Goal: Task Accomplishment & Management: Manage account settings

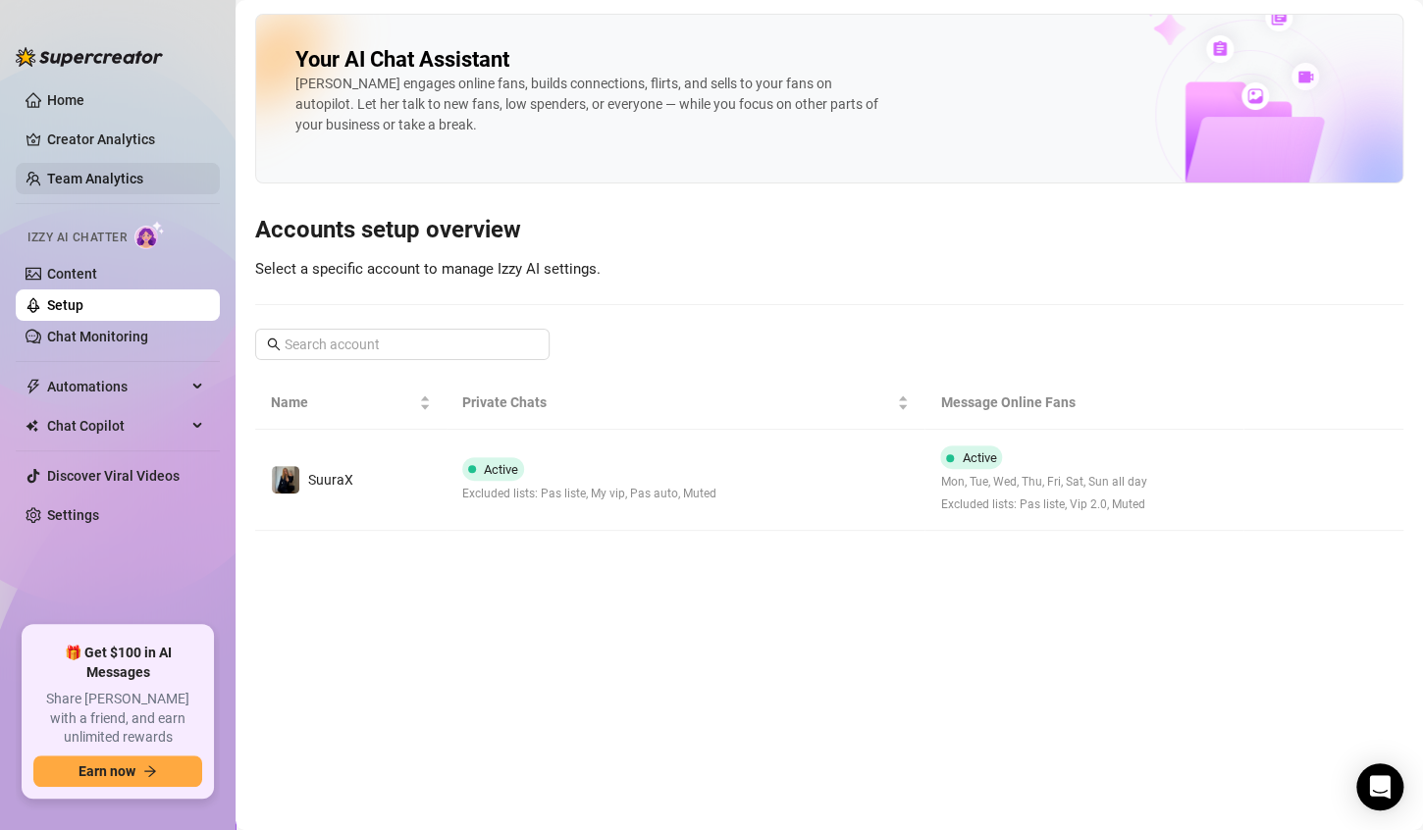
click at [106, 171] on link "Team Analytics" at bounding box center [95, 179] width 96 height 16
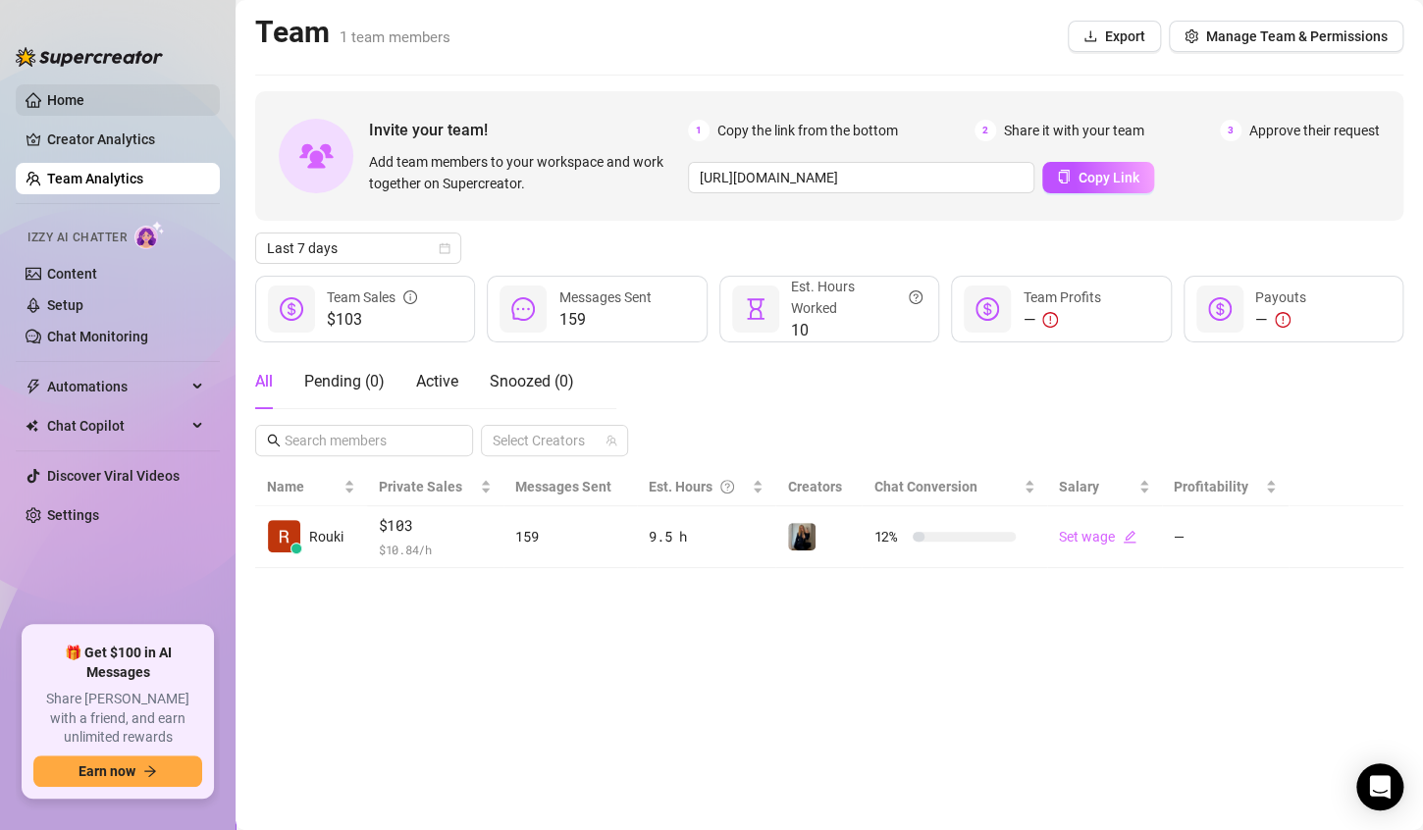
click at [83, 92] on link "Home" at bounding box center [65, 100] width 37 height 16
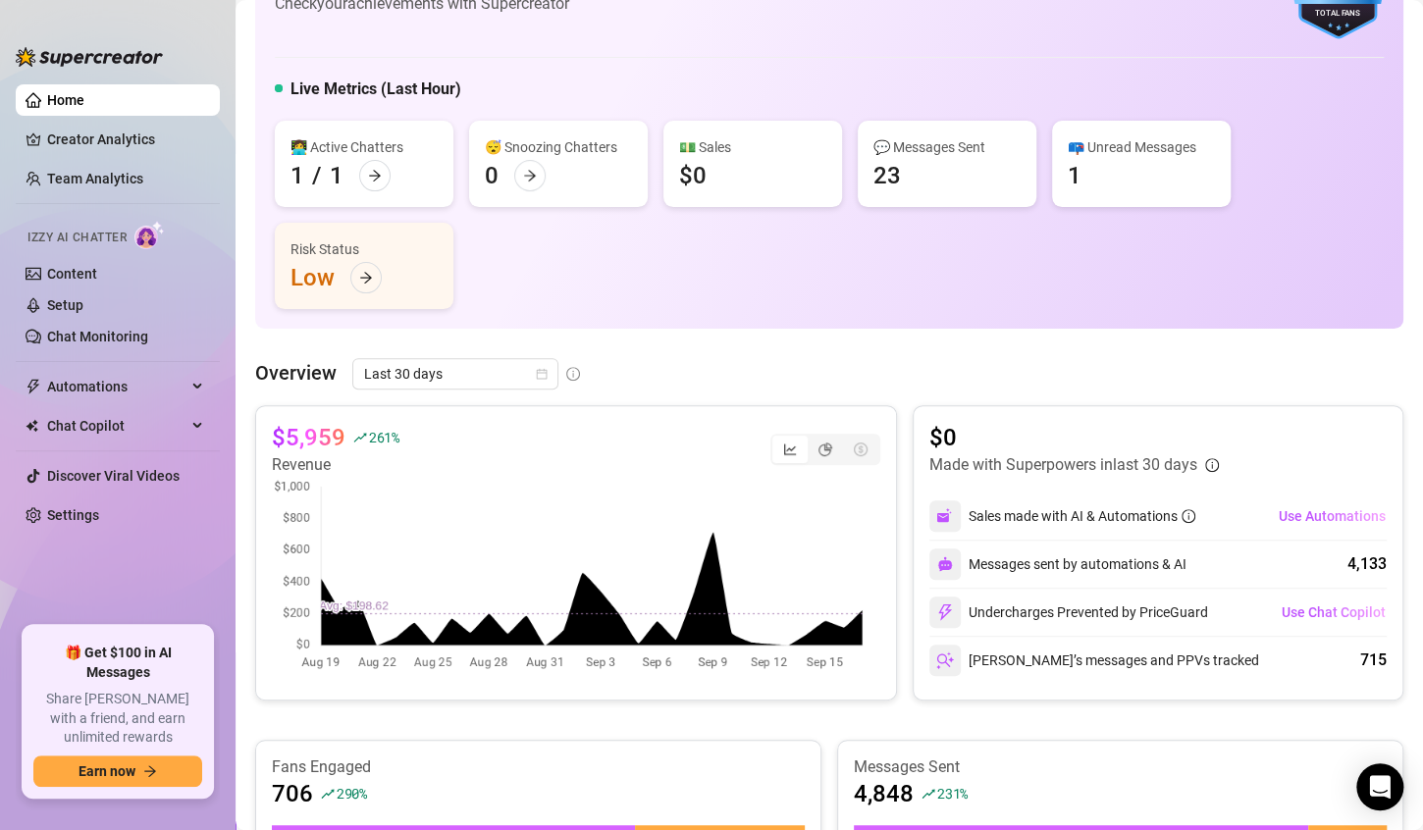
scroll to position [109, 0]
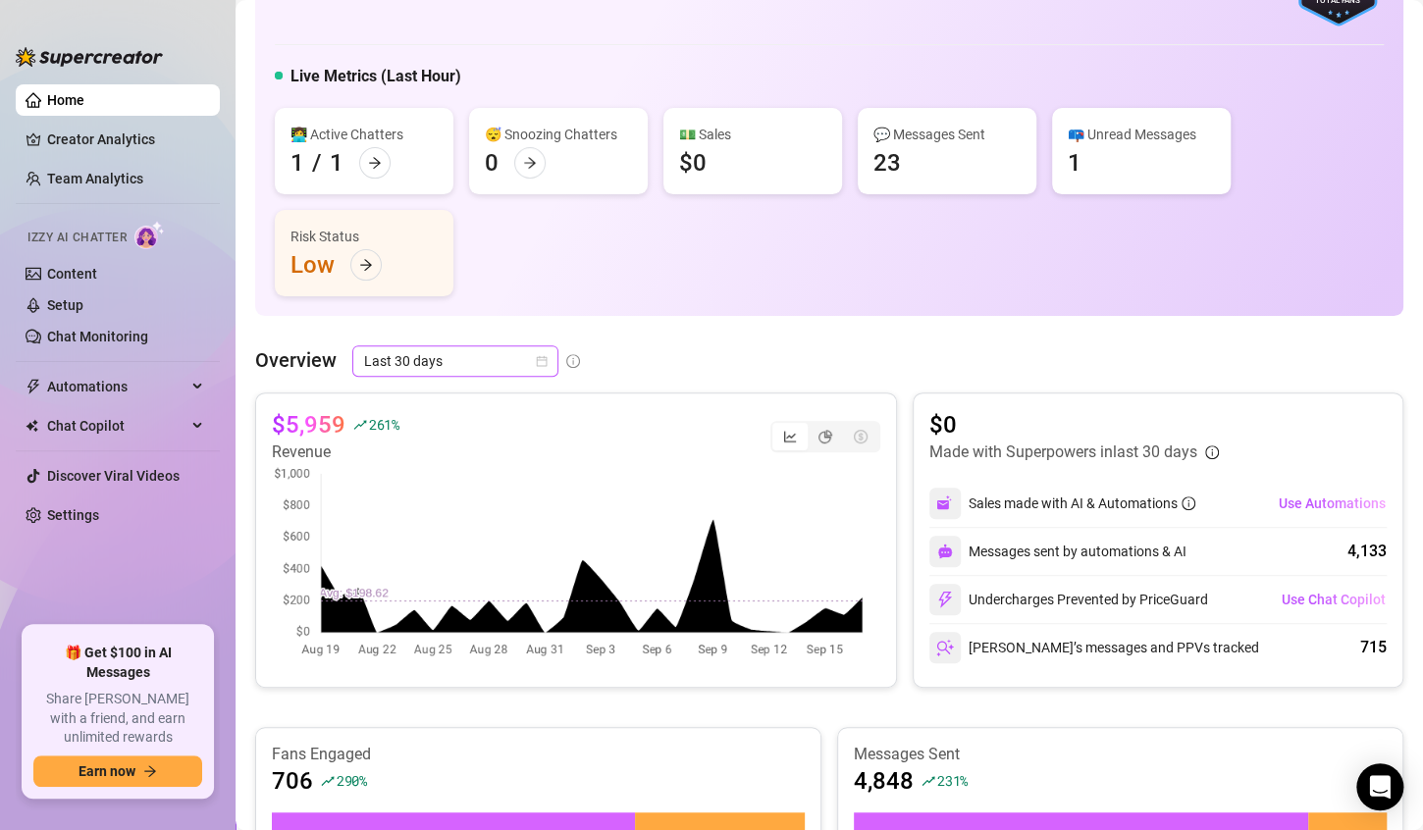
click at [466, 371] on span "Last 30 days" at bounding box center [455, 360] width 182 height 29
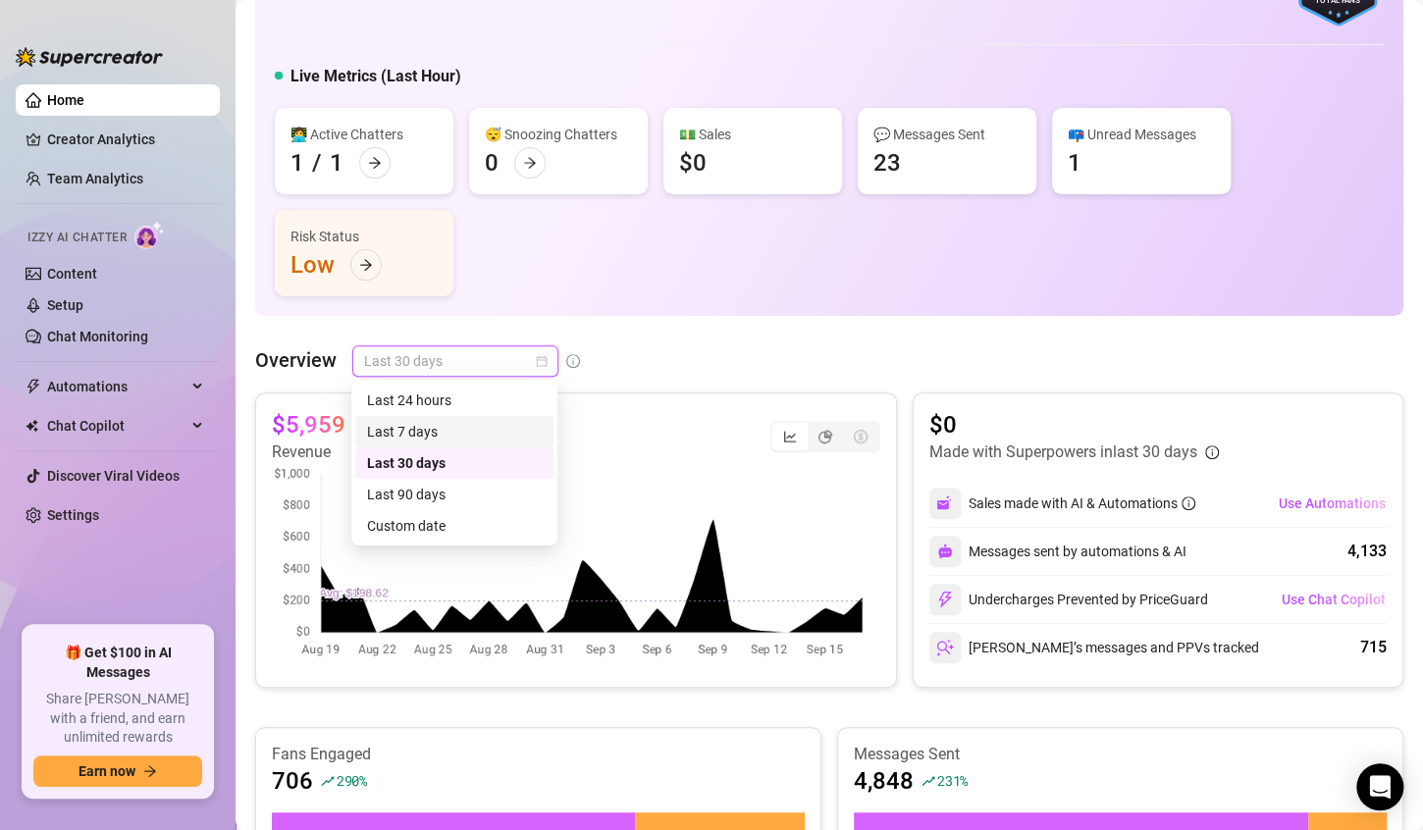
click at [421, 422] on div "Last 7 days" at bounding box center [454, 432] width 175 height 22
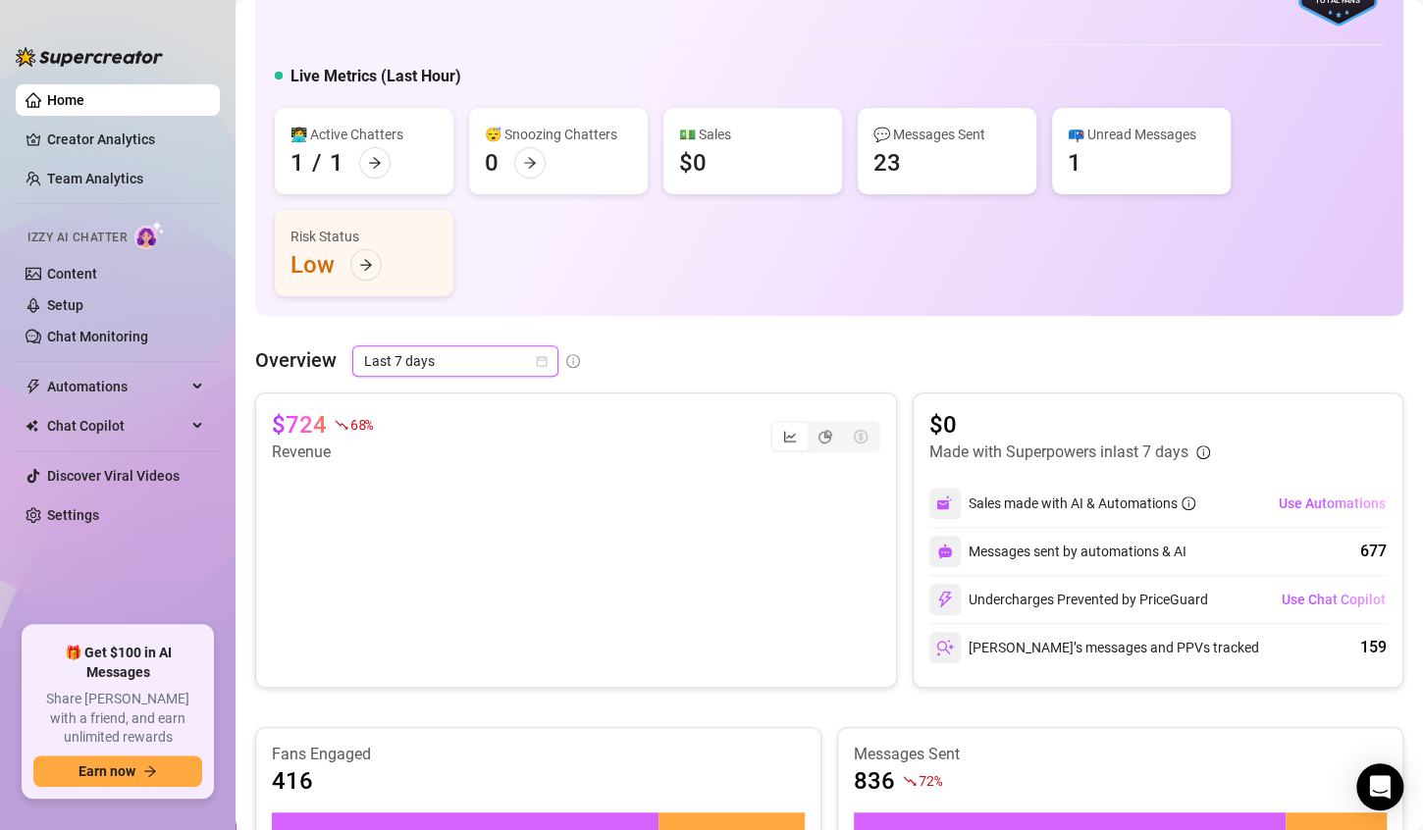
click at [443, 364] on span "Last 7 days" at bounding box center [455, 360] width 182 height 29
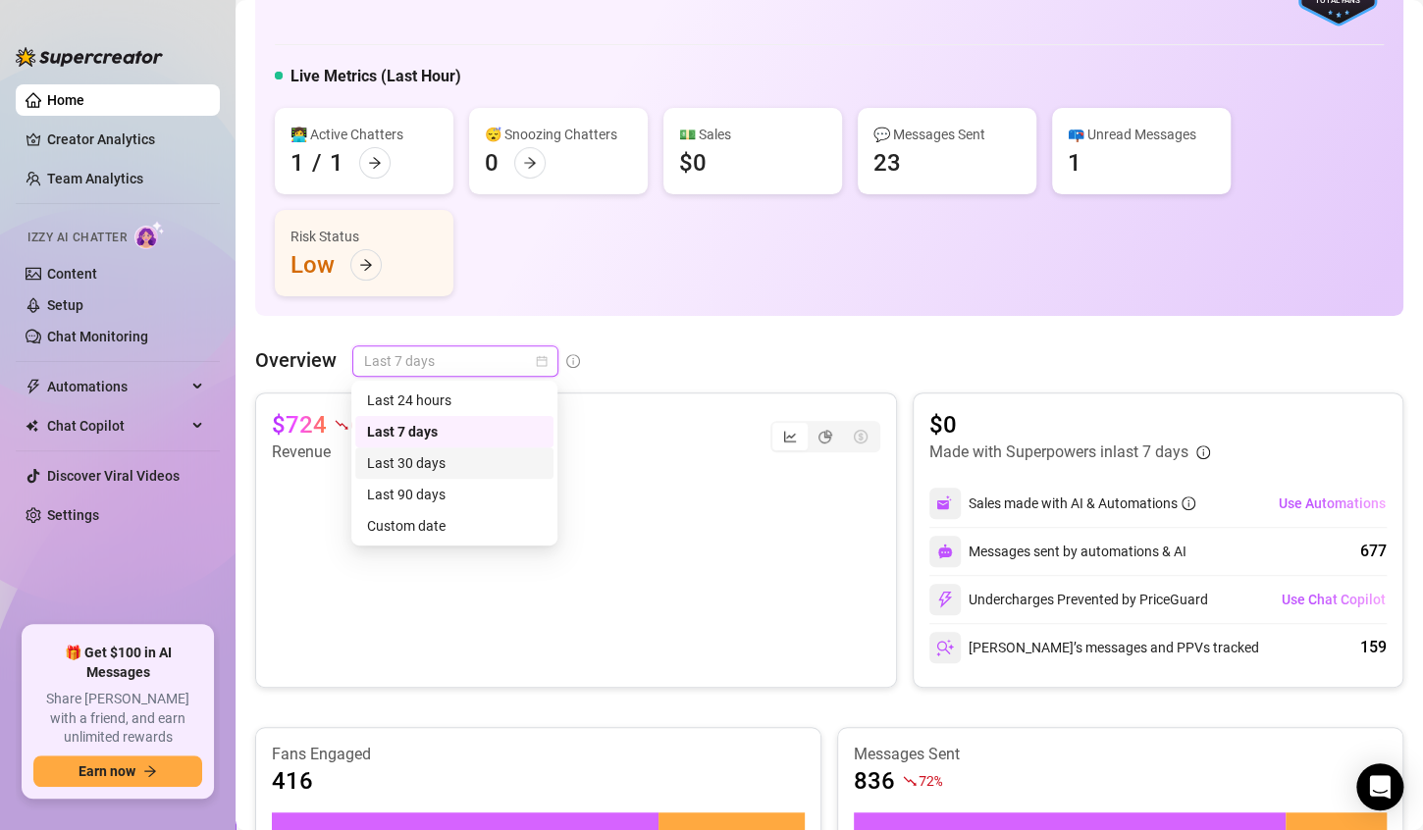
click at [441, 459] on div "Last 30 days" at bounding box center [454, 463] width 175 height 22
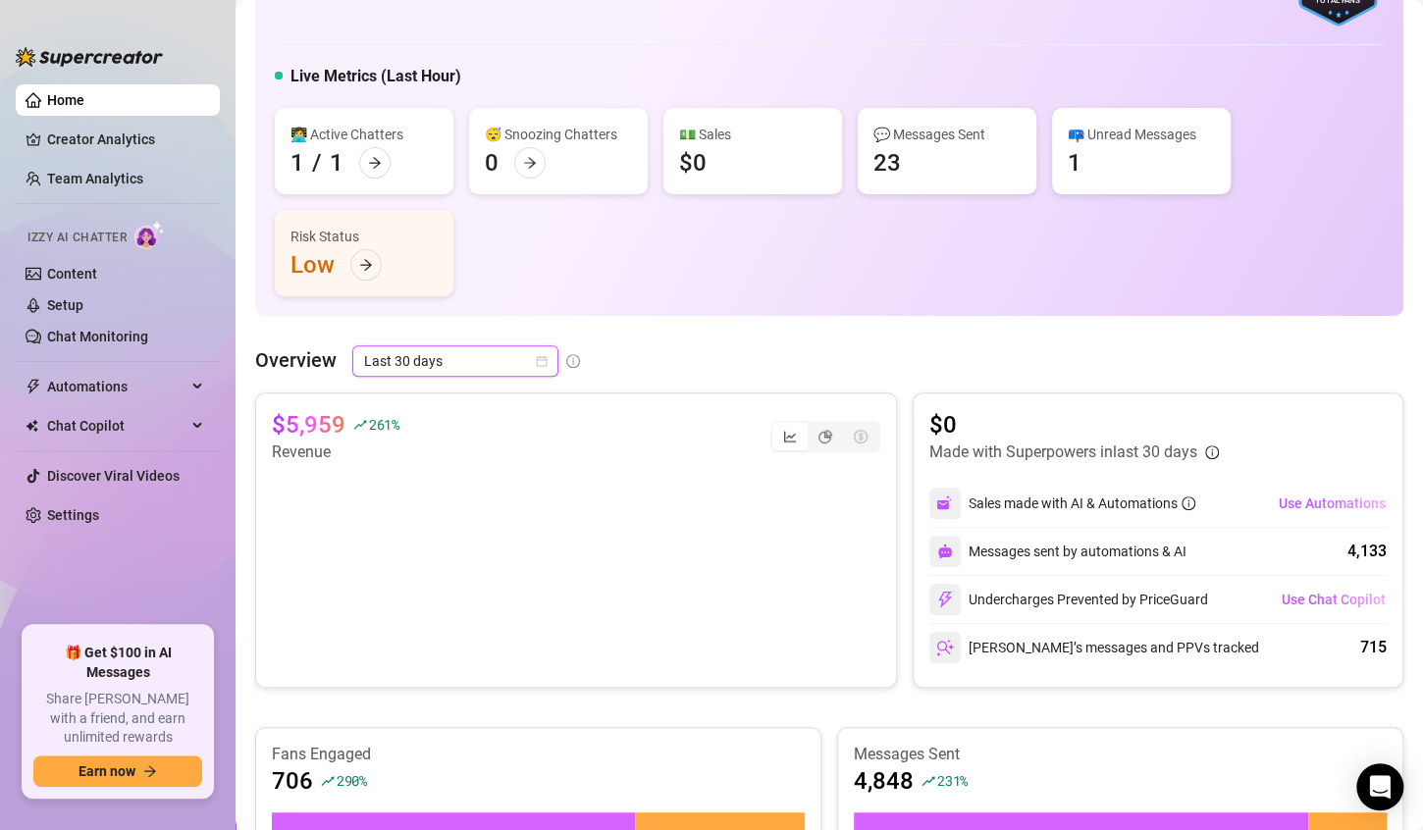
click at [481, 361] on span "Last 30 days" at bounding box center [455, 360] width 182 height 29
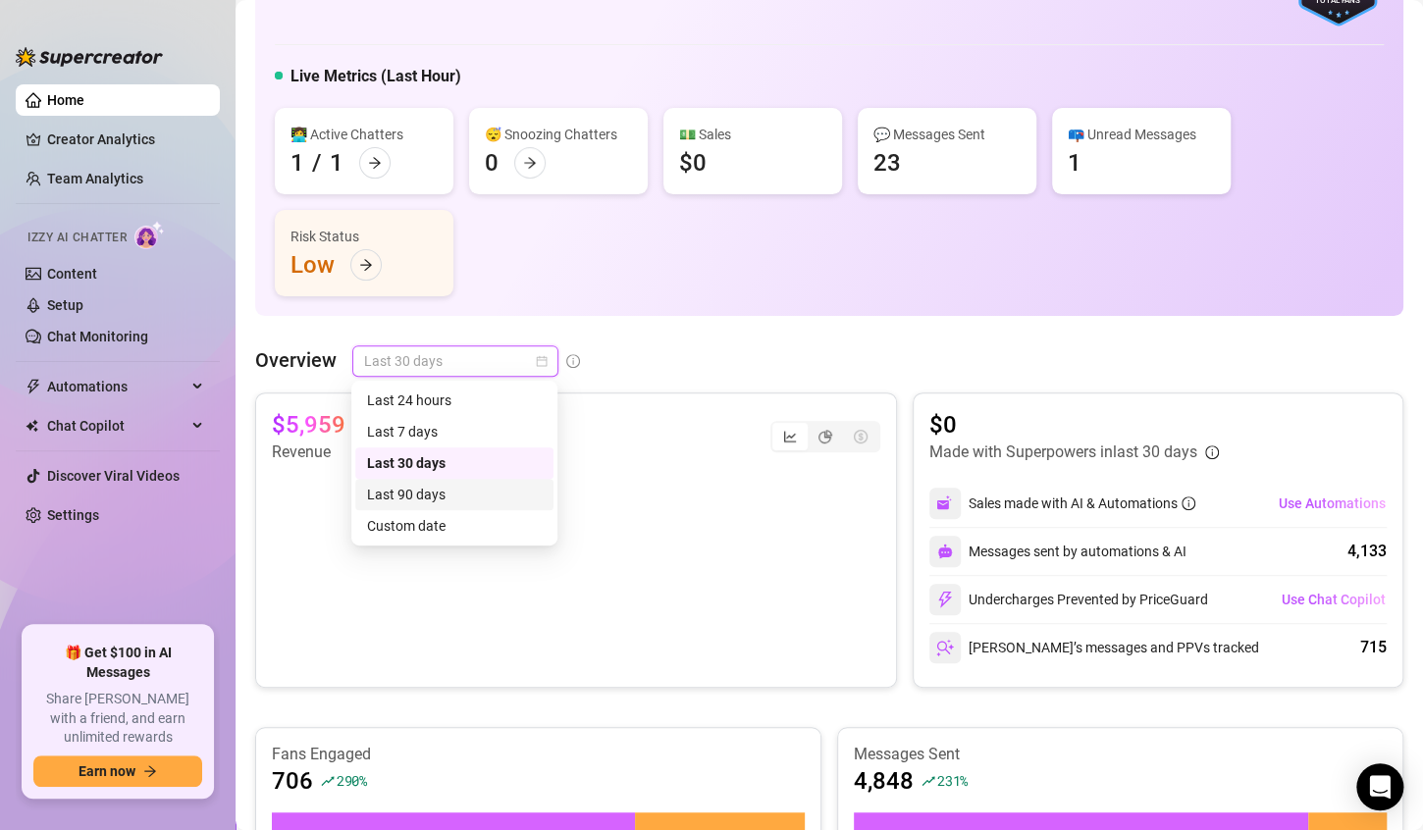
click at [459, 484] on div "Last 90 days" at bounding box center [454, 495] width 175 height 22
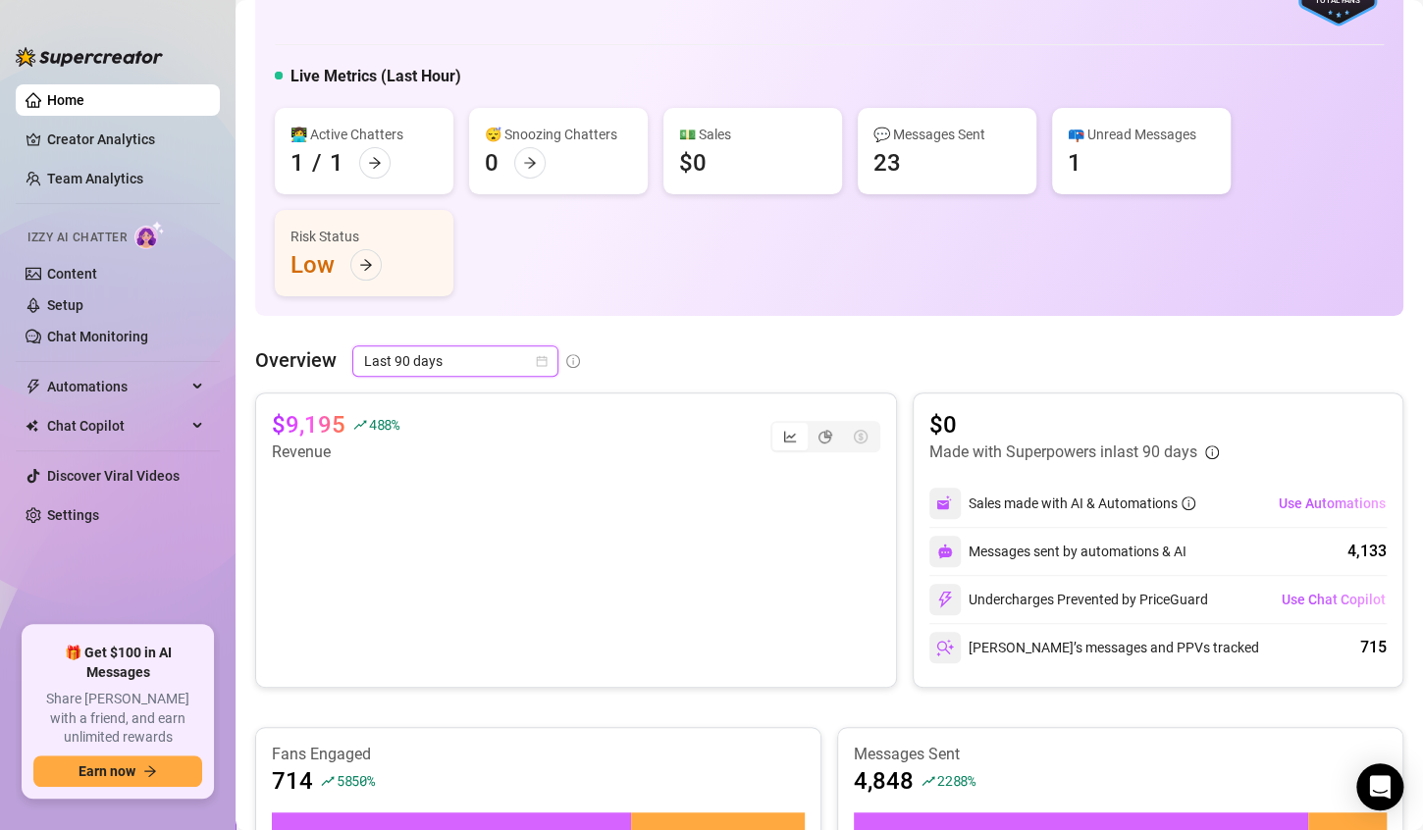
click at [485, 366] on span "Last 90 days" at bounding box center [455, 360] width 182 height 29
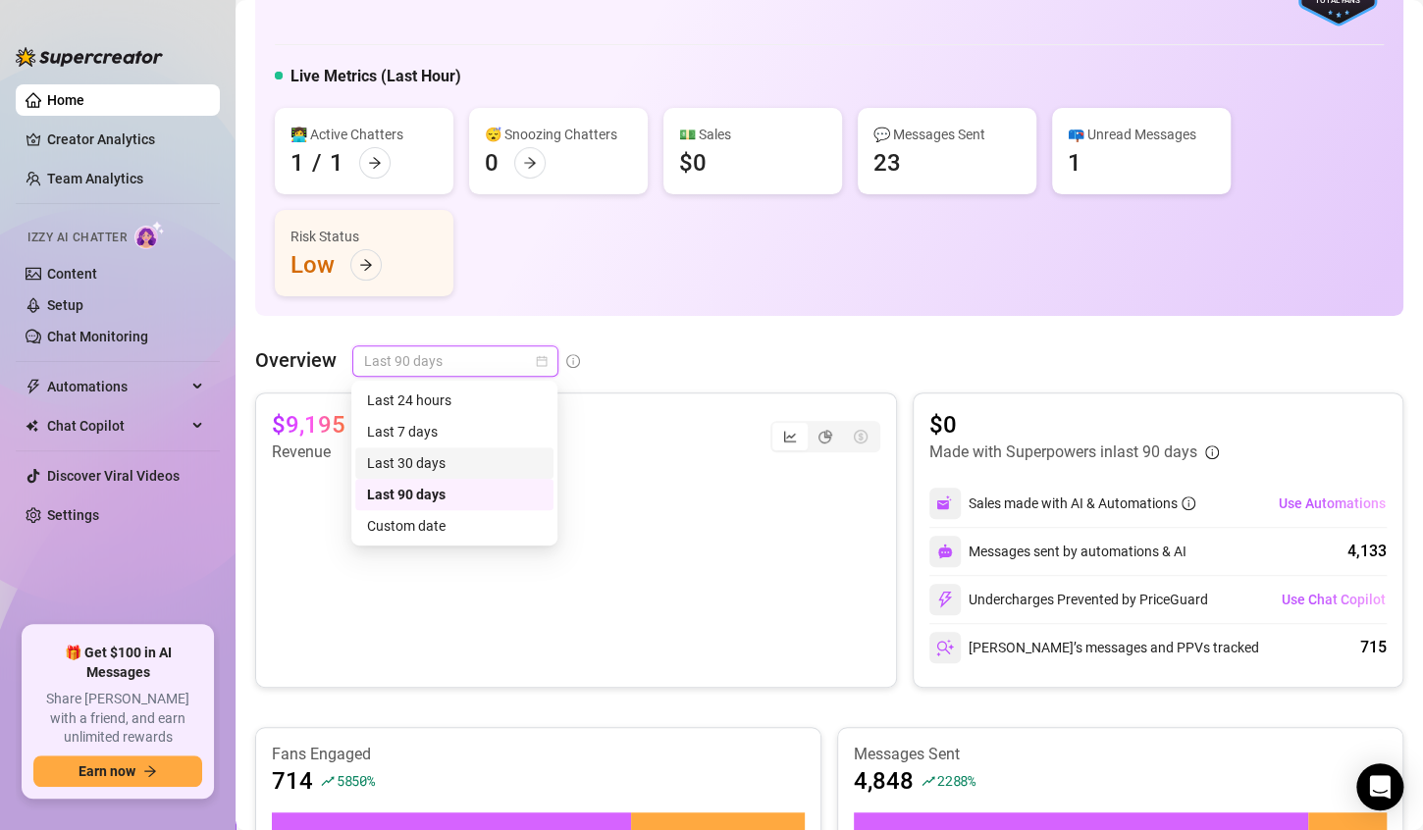
click at [452, 455] on div "Last 30 days" at bounding box center [454, 463] width 175 height 22
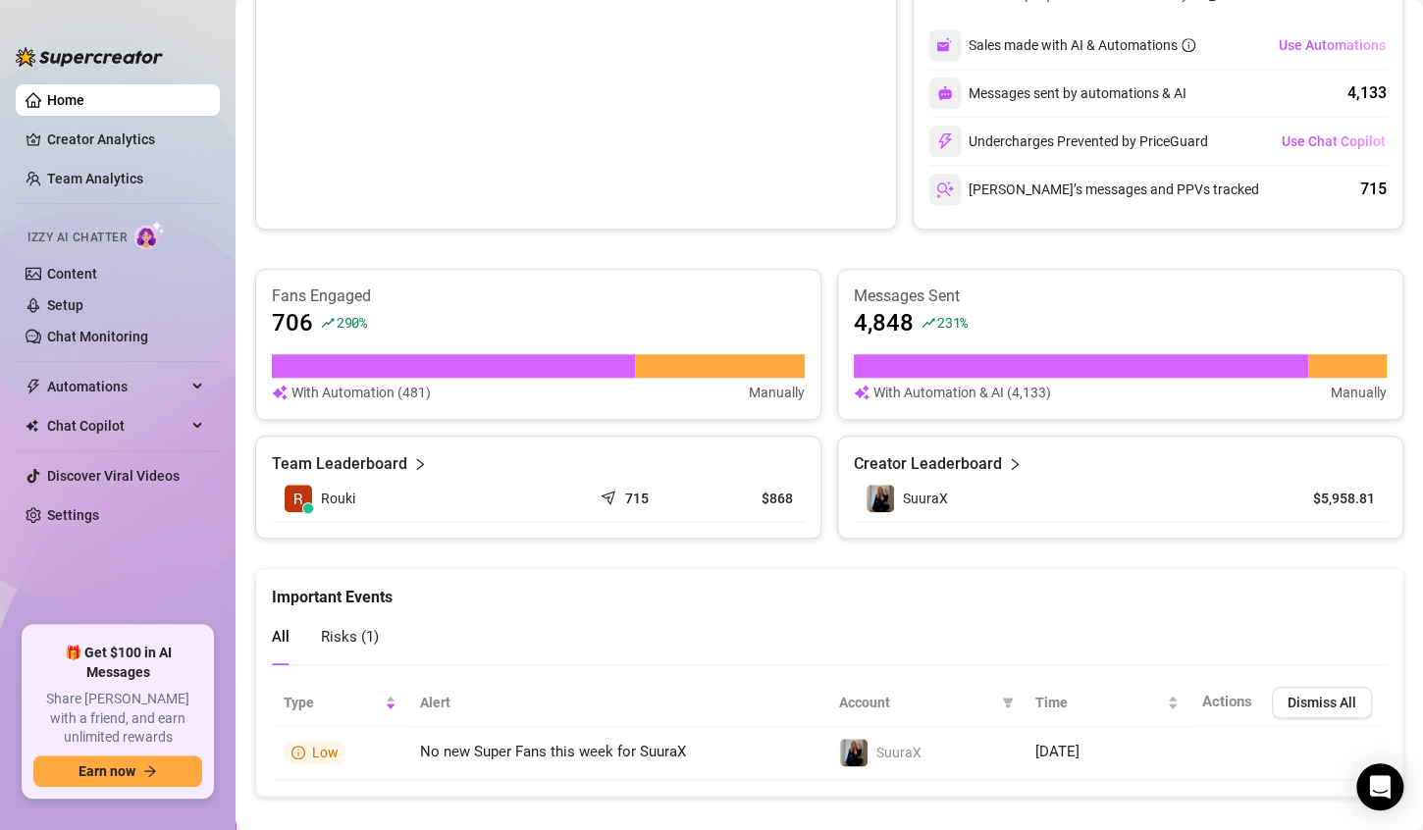
scroll to position [589, 0]
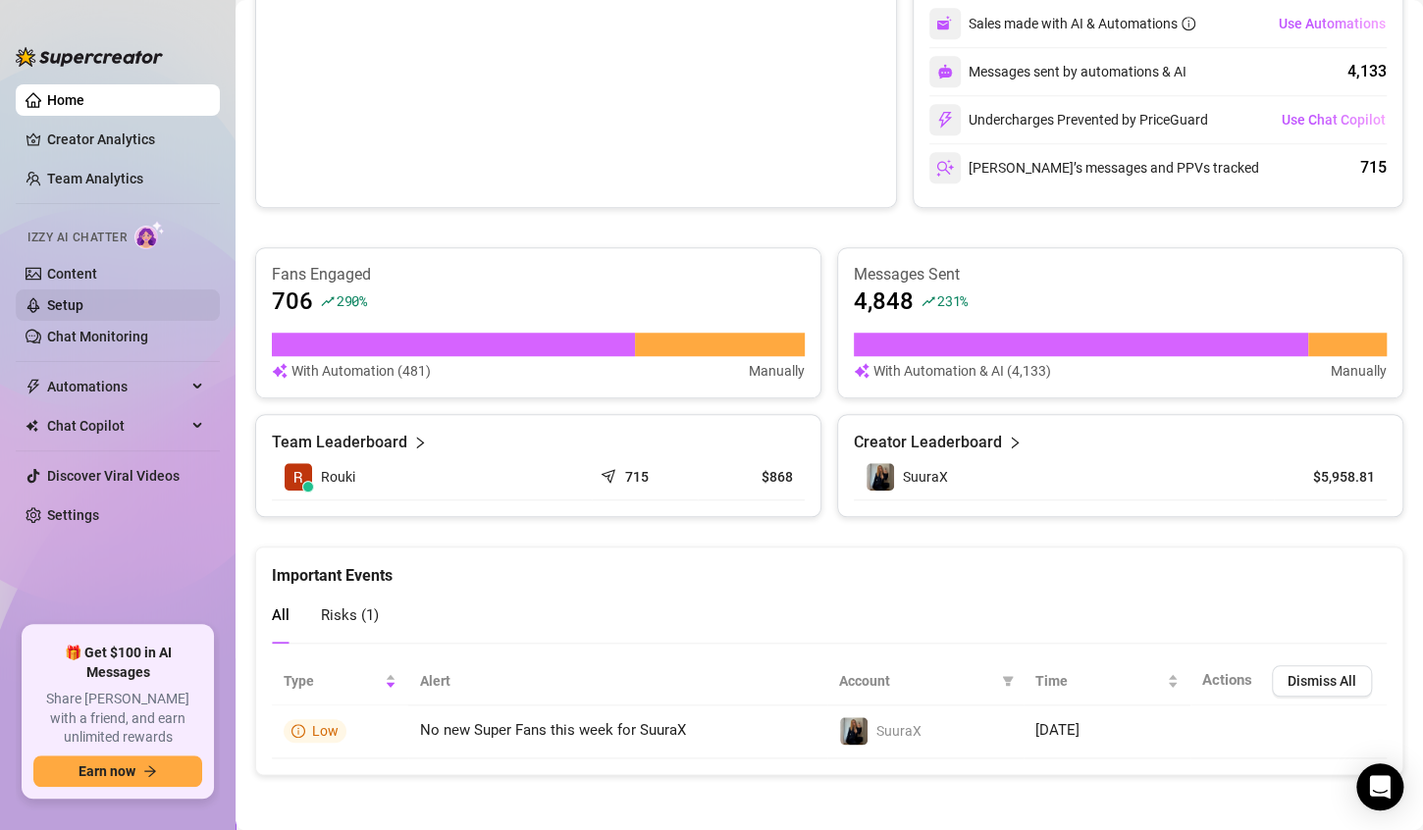
click at [78, 297] on link "Setup" at bounding box center [65, 305] width 36 height 16
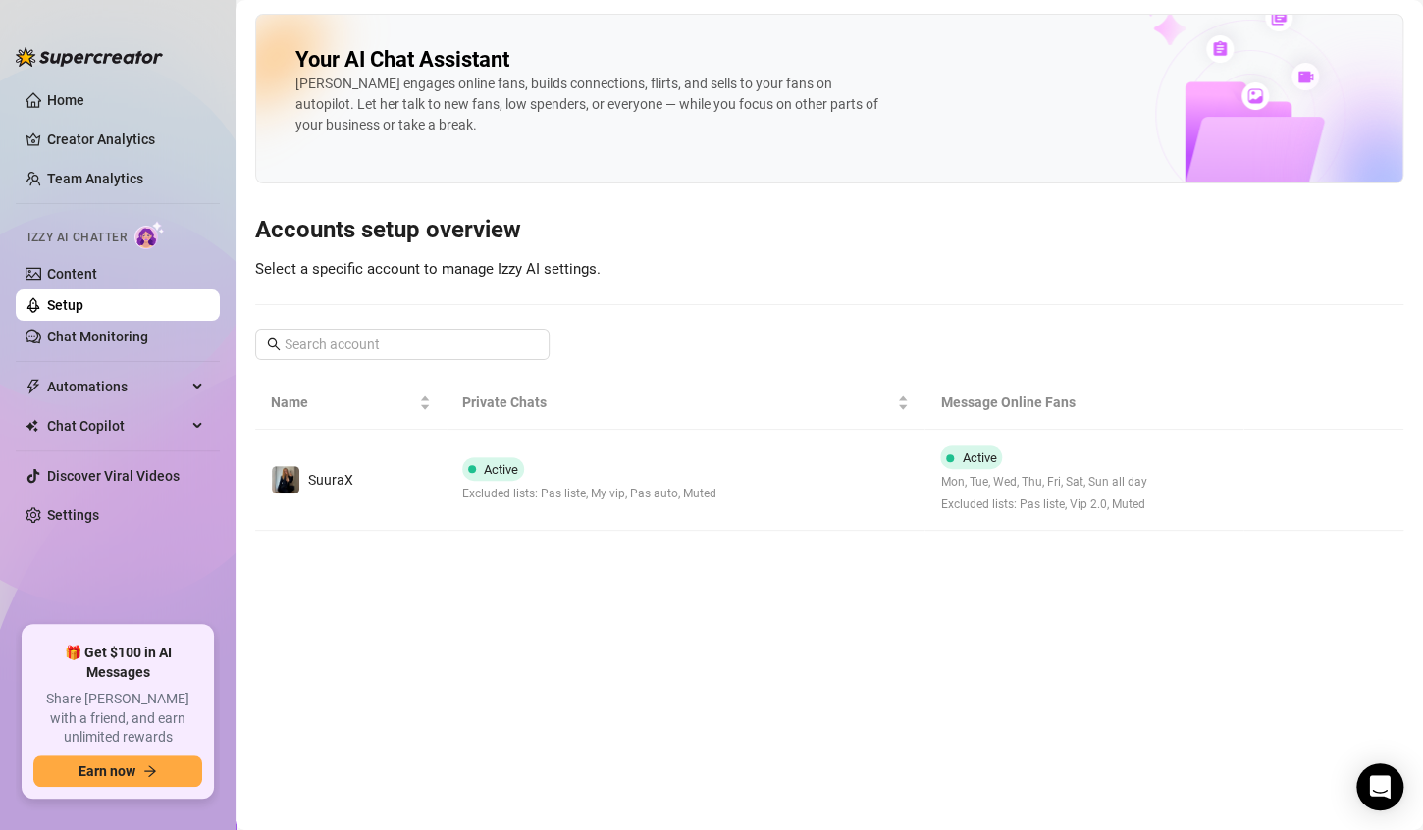
click at [85, 82] on ul "Home Creator Analytics Team Analytics Izzy AI Chatter Content Setup Chat Monito…" at bounding box center [118, 348] width 204 height 542
click at [84, 92] on link "Home" at bounding box center [65, 100] width 37 height 16
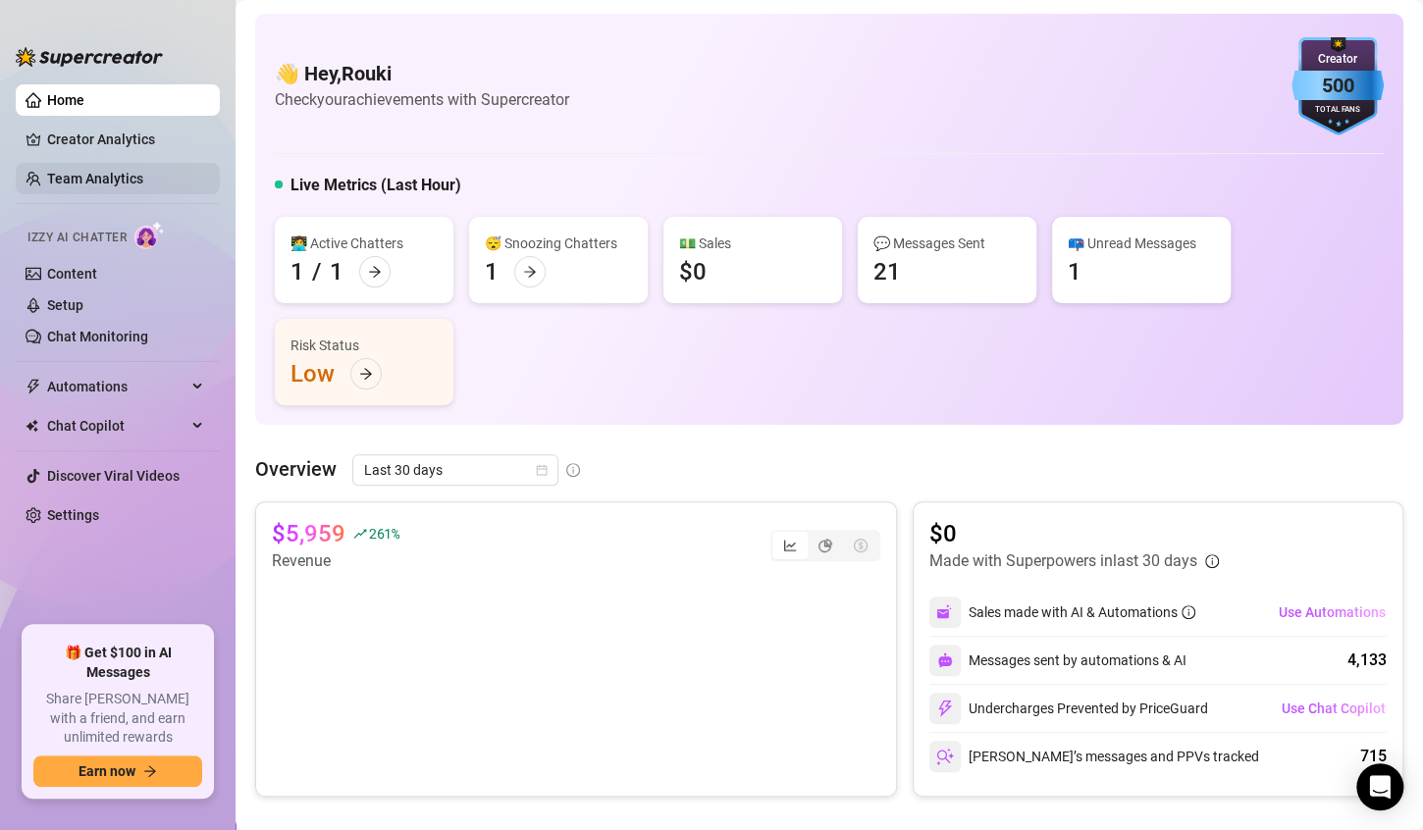
click at [87, 171] on link "Team Analytics" at bounding box center [95, 179] width 96 height 16
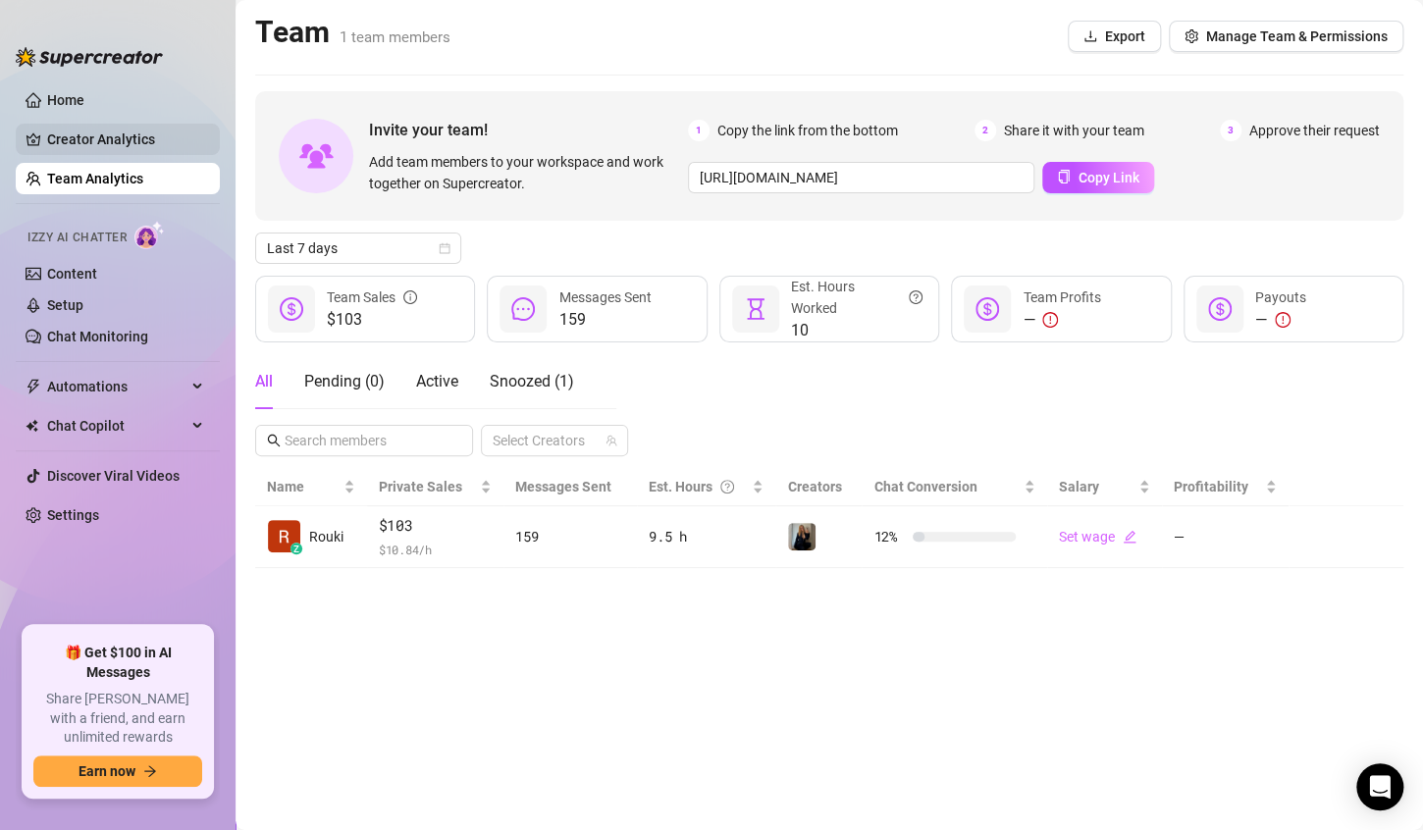
click at [107, 137] on link "Creator Analytics" at bounding box center [125, 139] width 157 height 31
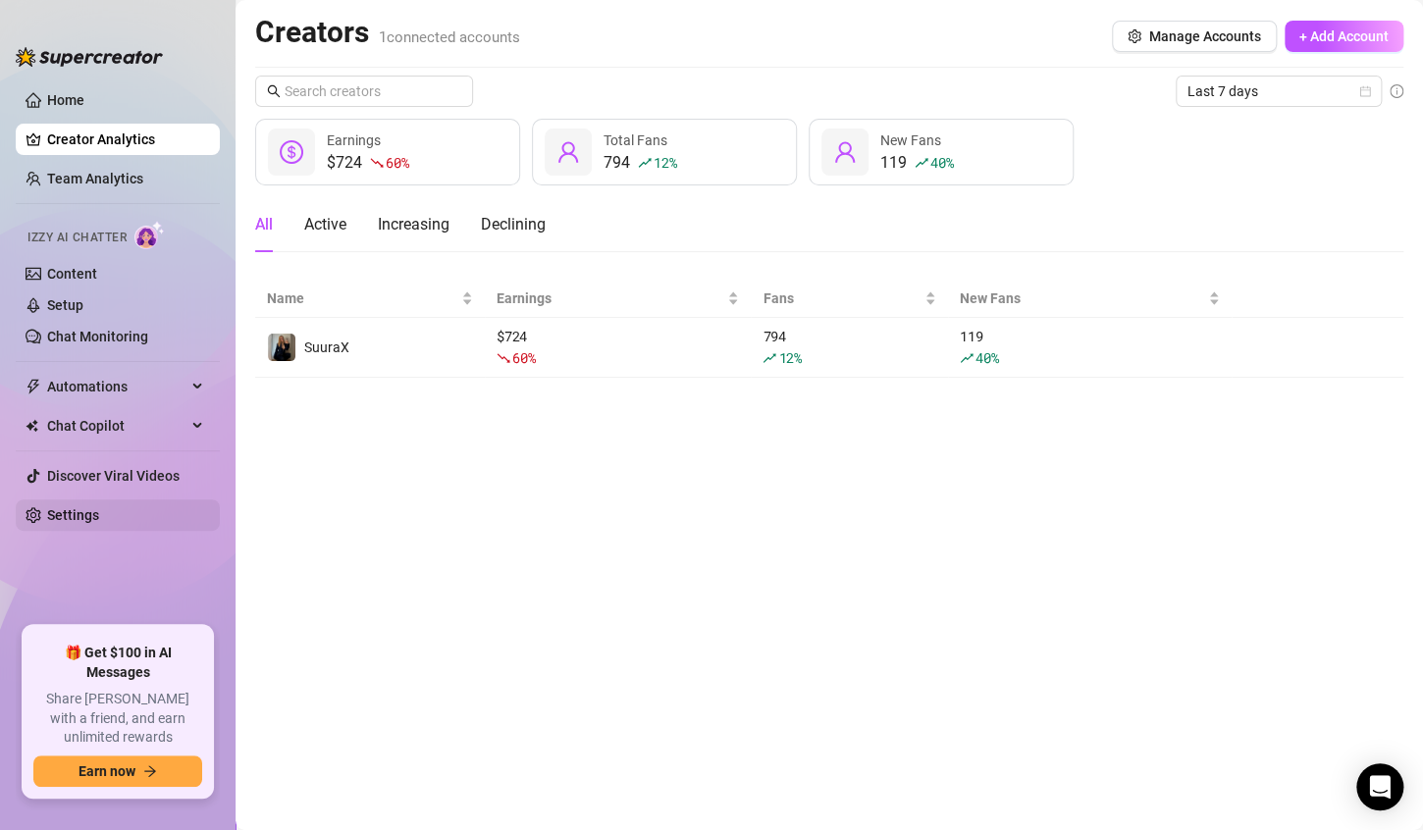
click at [82, 522] on link "Settings" at bounding box center [73, 515] width 52 height 16
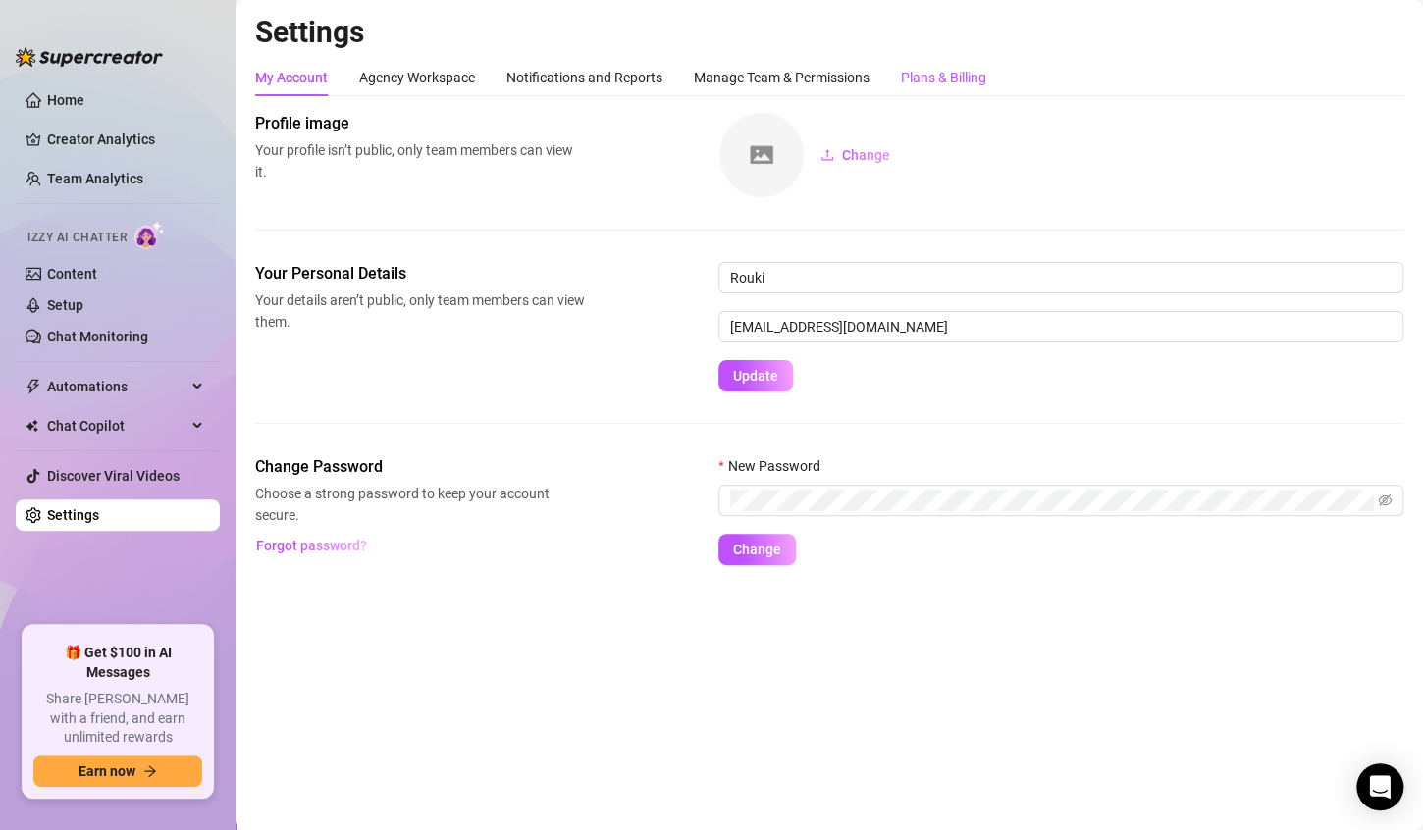
click at [969, 68] on div "Plans & Billing" at bounding box center [943, 78] width 85 height 22
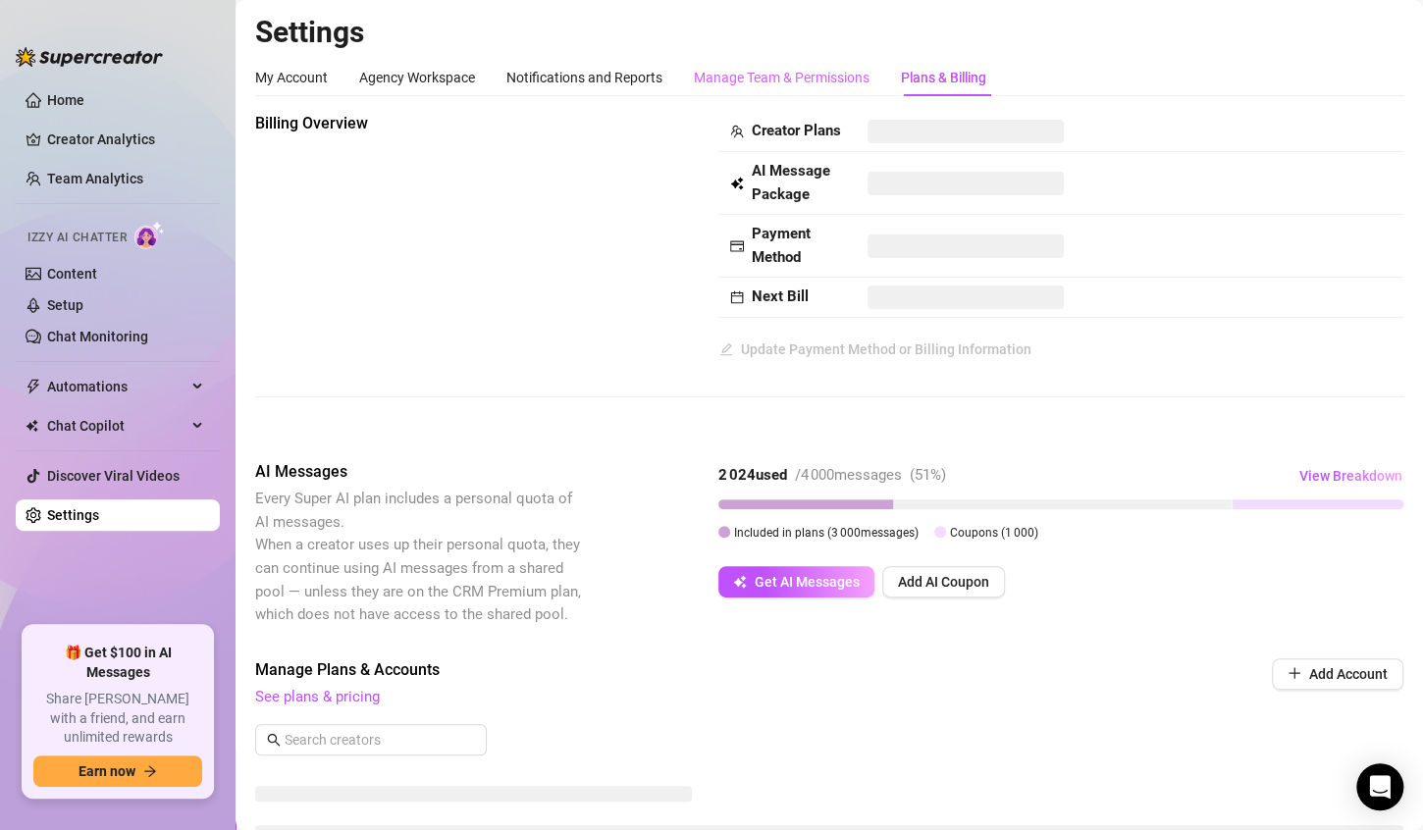
click at [772, 89] on div "Manage Team & Permissions" at bounding box center [782, 77] width 176 height 37
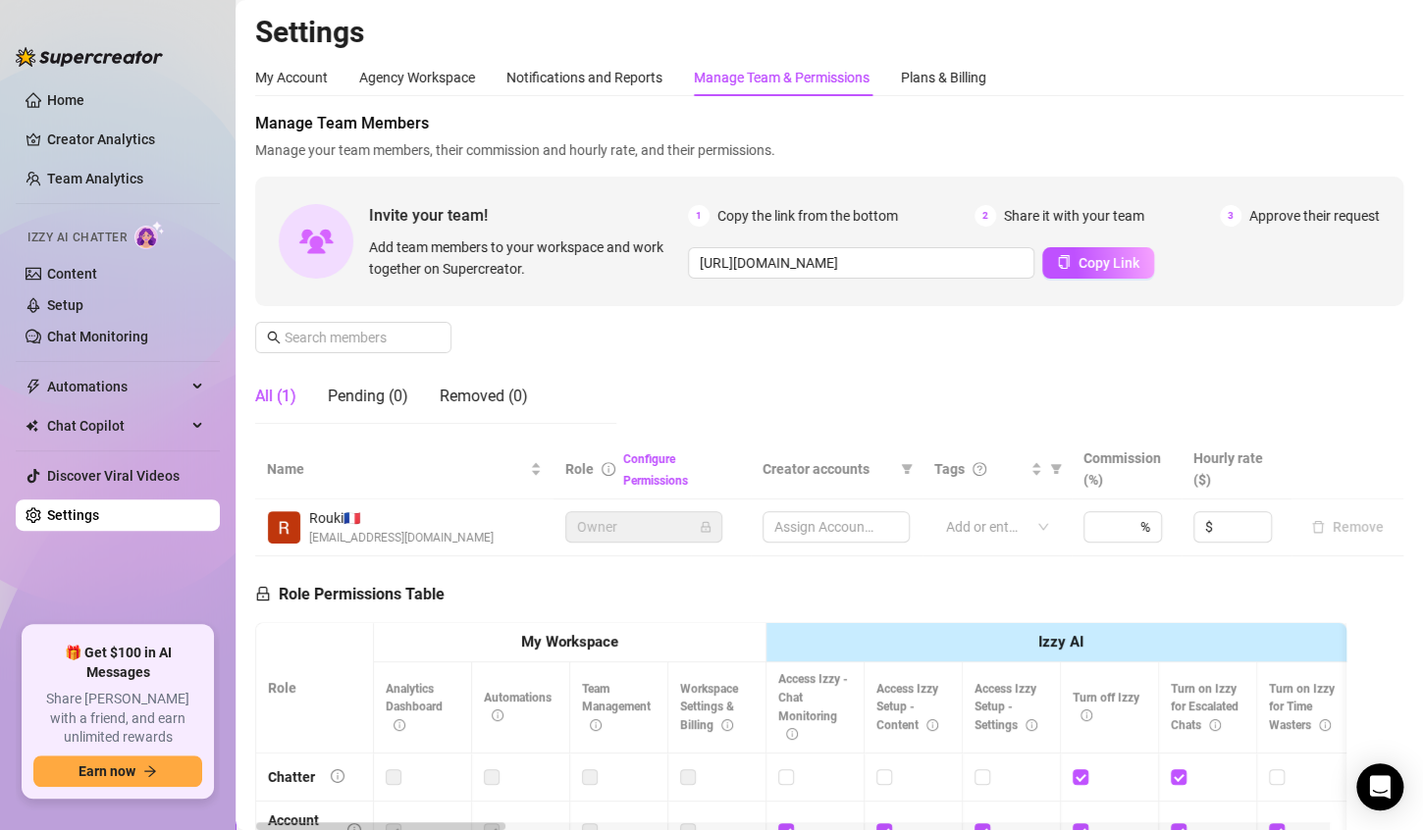
click at [777, 82] on div "Manage Team & Permissions" at bounding box center [782, 78] width 176 height 22
click at [940, 93] on div "Plans & Billing" at bounding box center [943, 77] width 85 height 37
